Goal: Task Accomplishment & Management: Manage account settings

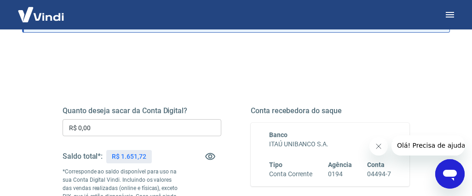
scroll to position [78, 0]
click at [41, 14] on img at bounding box center [41, 14] width 60 height 28
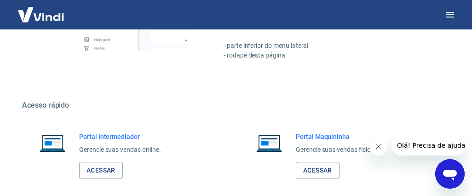
scroll to position [548, 0]
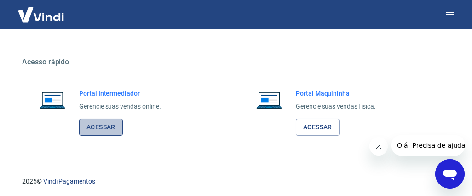
click at [102, 123] on link "Acessar" at bounding box center [101, 127] width 44 height 17
